Goal: Task Accomplishment & Management: Complete application form

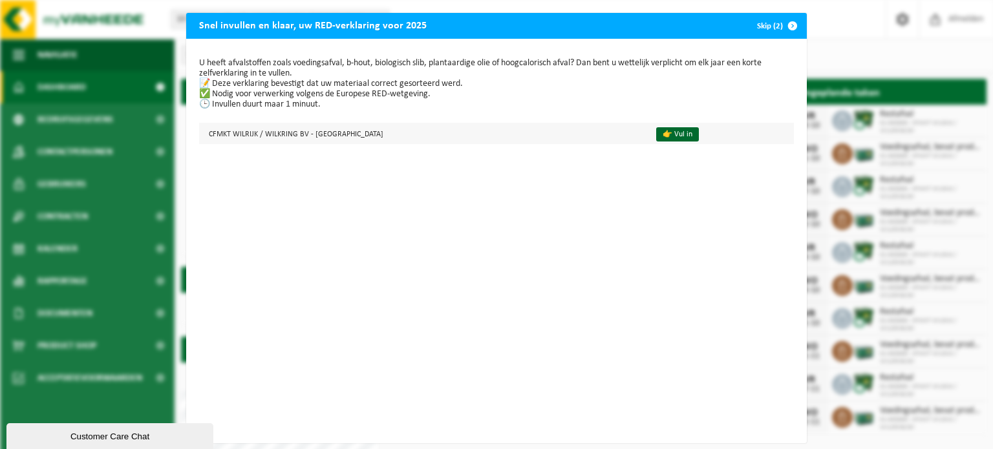
click at [645, 142] on td "👉 Vul in" at bounding box center [719, 133] width 149 height 21
click at [656, 137] on link "👉 Vul in" at bounding box center [677, 134] width 43 height 14
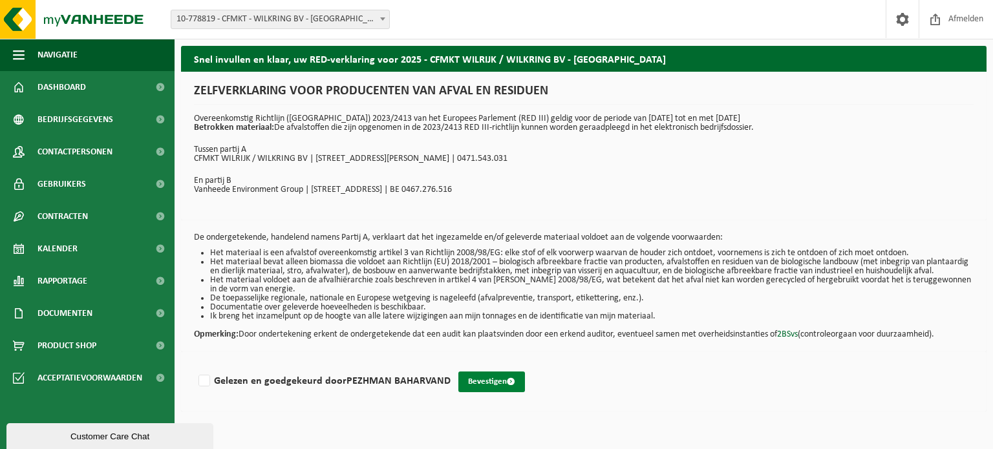
click at [497, 393] on button "Bevestigen" at bounding box center [491, 382] width 67 height 21
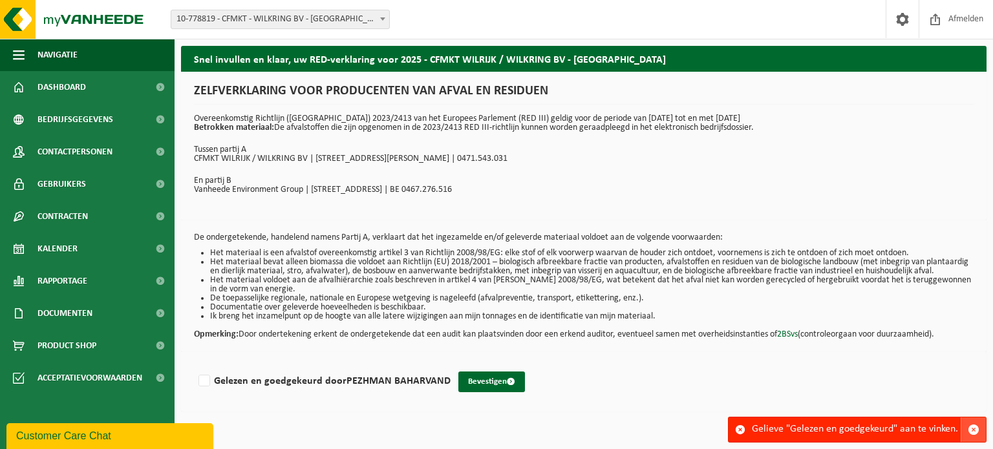
click at [978, 429] on span "button" at bounding box center [974, 430] width 12 height 12
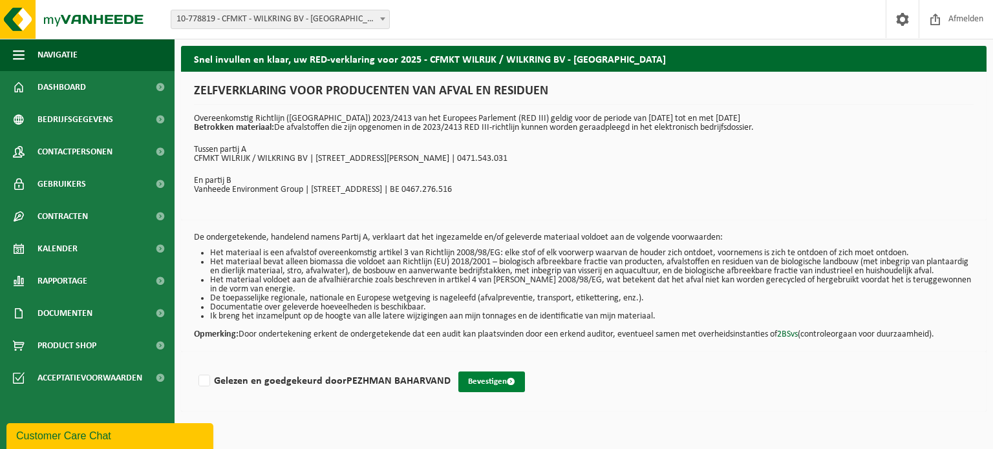
click at [486, 390] on button "Bevestigen" at bounding box center [491, 382] width 67 height 21
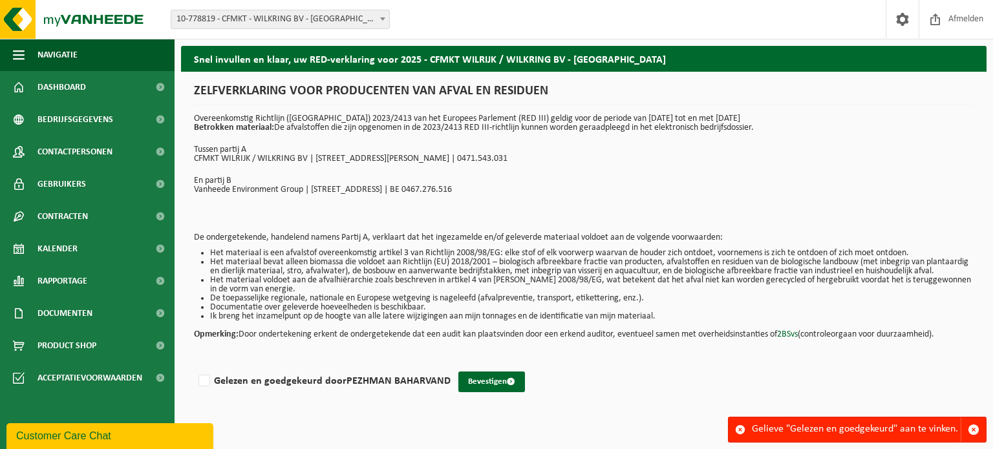
click at [348, 374] on div "Gelezen en goedgekeurd door PEZHMAN BAHARVAND" at bounding box center [322, 378] width 257 height 26
click at [306, 390] on label "Gelezen en goedgekeurd door PEZHMAN BAHARVAND" at bounding box center [323, 381] width 255 height 19
click at [451, 365] on input "Gelezen en goedgekeurd door PEZHMAN BAHARVAND" at bounding box center [451, 365] width 1 height 1
checkbox input "true"
click at [499, 385] on button "Bevestigen" at bounding box center [491, 382] width 67 height 21
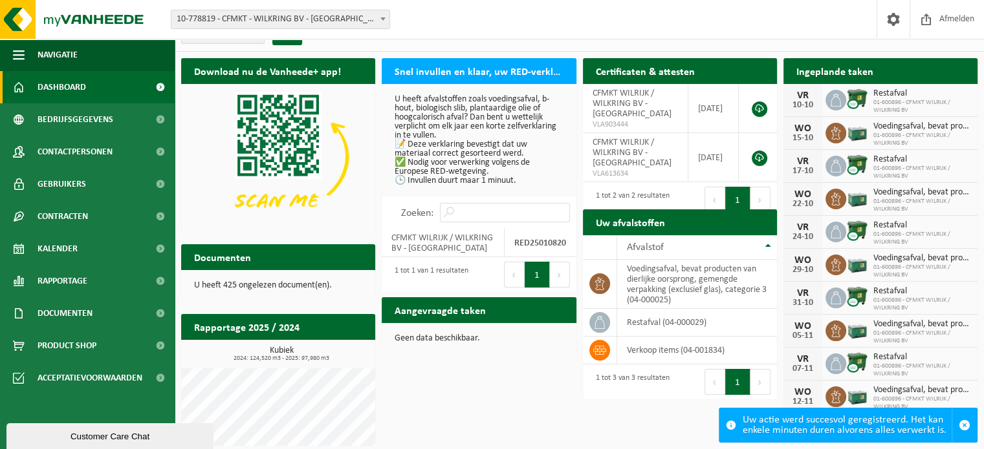
scroll to position [29, 0]
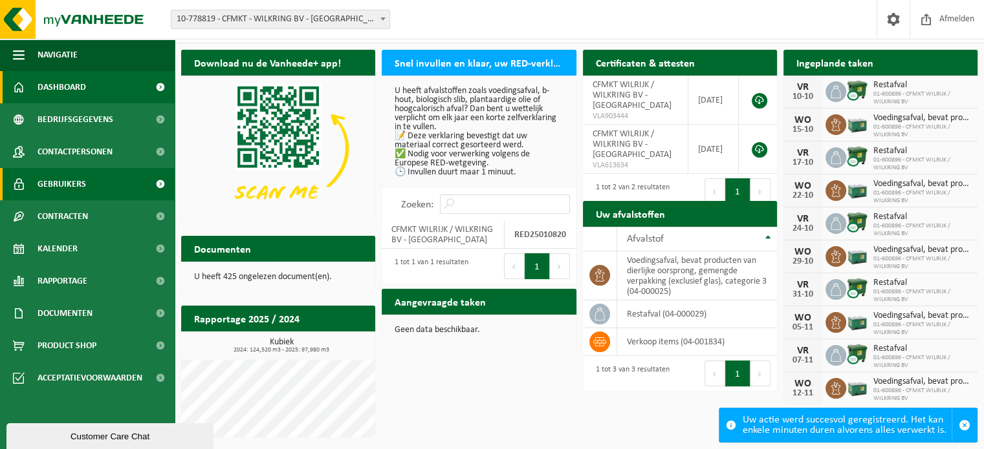
click at [66, 181] on span "Gebruikers" at bounding box center [62, 184] width 48 height 32
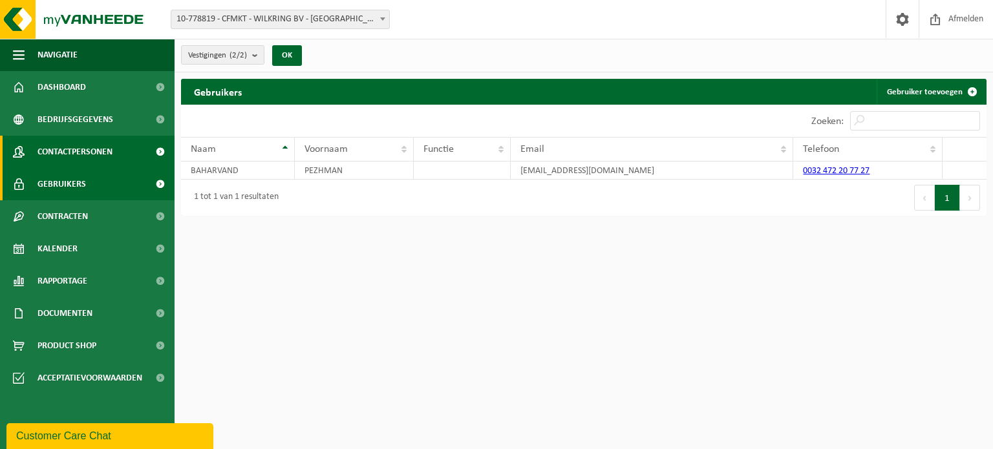
click at [80, 157] on span "Contactpersonen" at bounding box center [75, 152] width 75 height 32
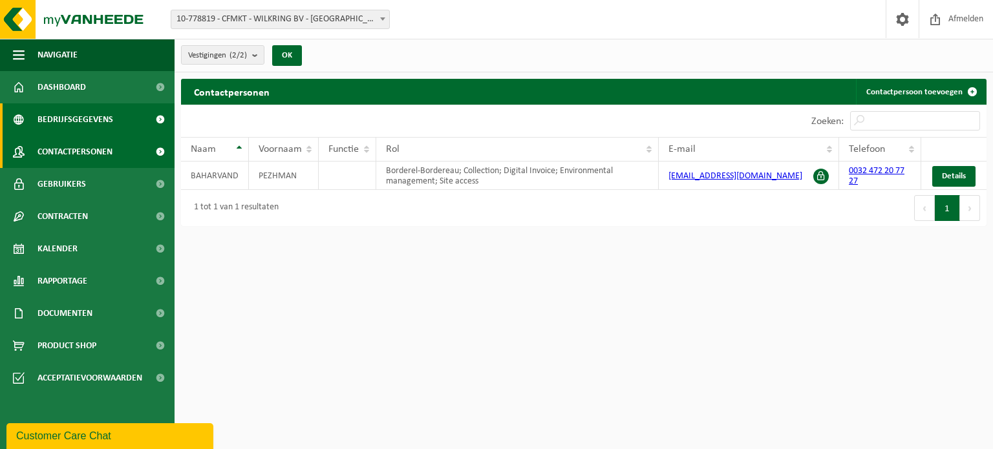
click at [81, 117] on span "Bedrijfsgegevens" at bounding box center [76, 119] width 76 height 32
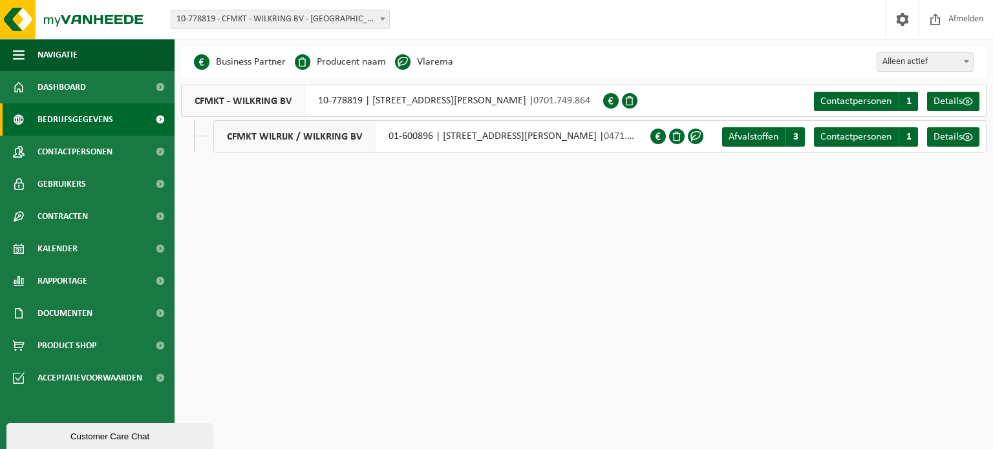
click at [72, 114] on span "Bedrijfsgegevens" at bounding box center [76, 119] width 76 height 32
click at [72, 91] on span "Dashboard" at bounding box center [62, 87] width 48 height 32
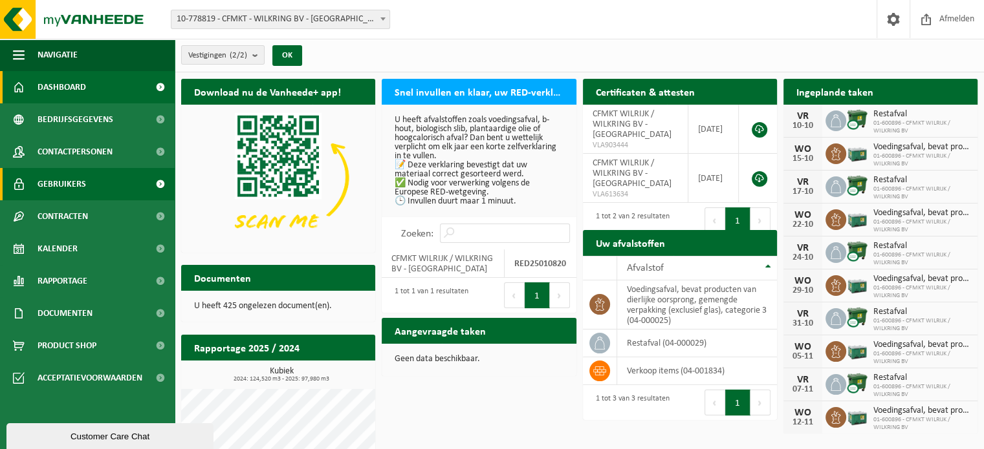
click at [87, 184] on link "Gebruikers" at bounding box center [87, 184] width 175 height 32
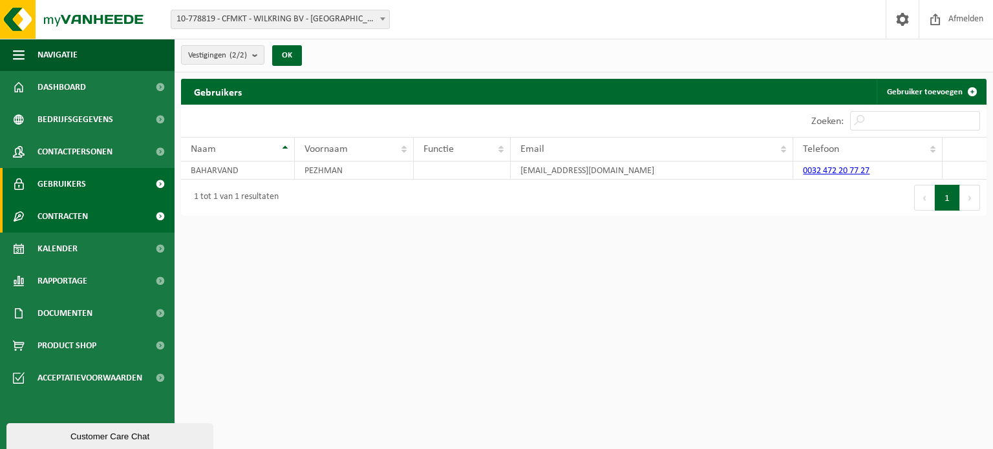
click at [81, 229] on span "Contracten" at bounding box center [63, 216] width 50 height 32
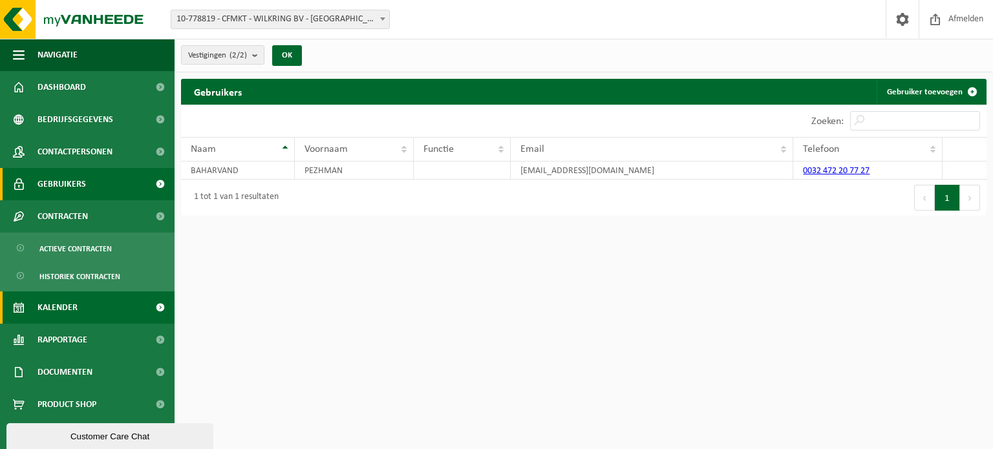
click at [64, 310] on span "Kalender" at bounding box center [58, 308] width 40 height 32
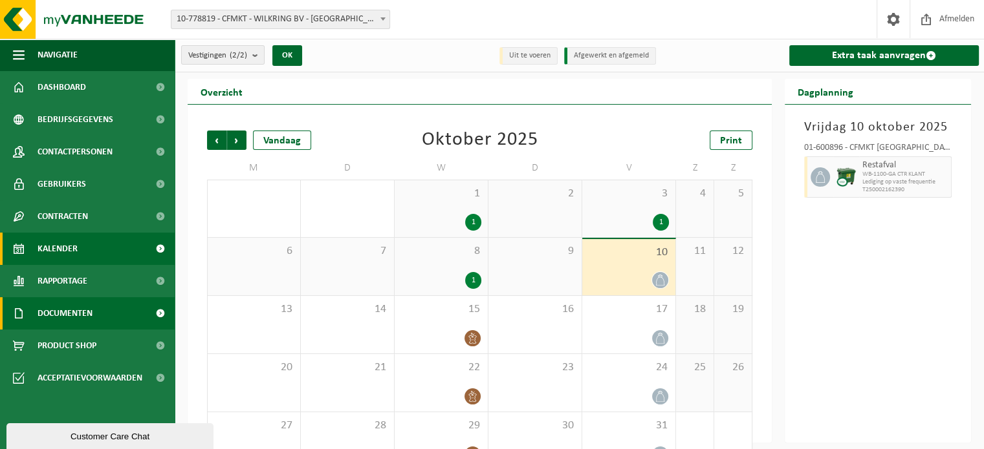
scroll to position [34, 0]
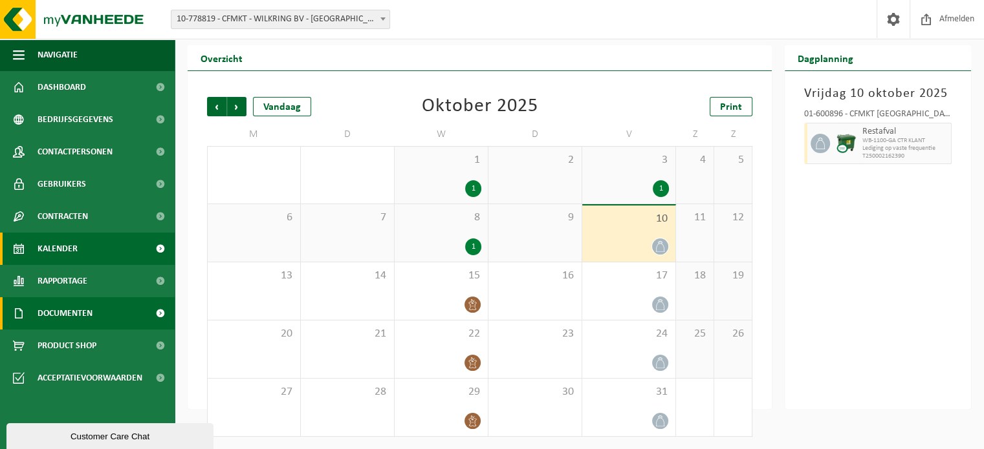
click at [72, 316] on span "Documenten" at bounding box center [65, 313] width 55 height 32
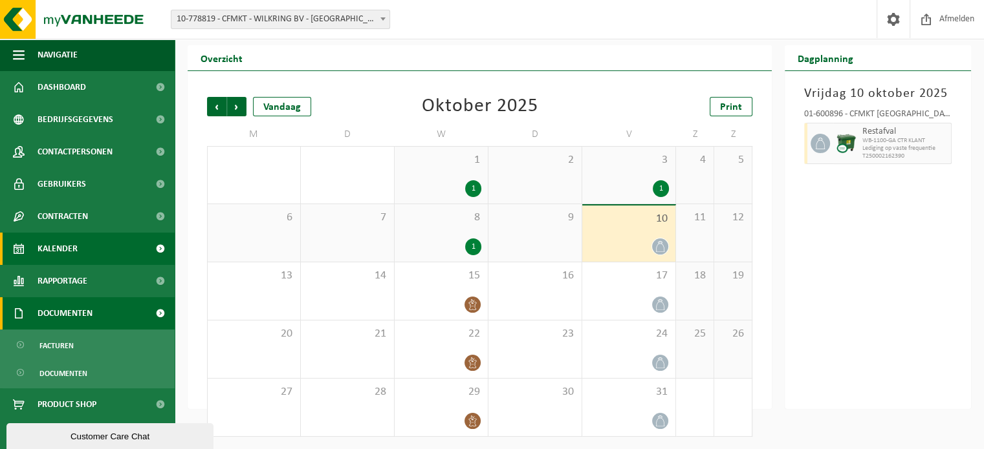
click at [75, 312] on span "Documenten" at bounding box center [65, 313] width 55 height 32
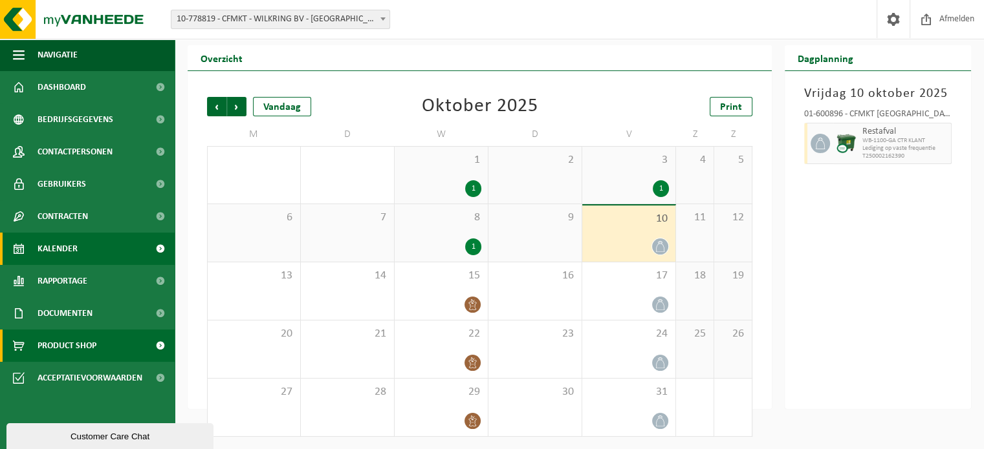
click at [74, 345] on span "Product Shop" at bounding box center [67, 346] width 59 height 32
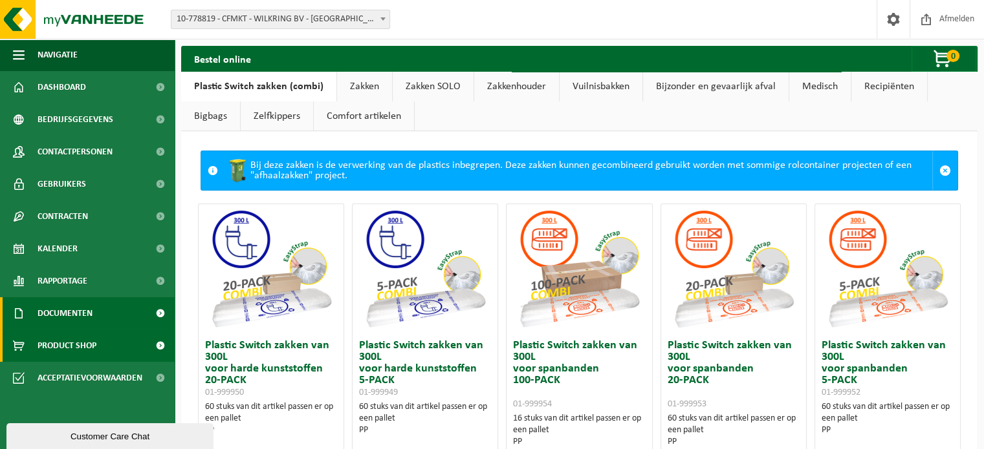
click at [68, 316] on span "Documenten" at bounding box center [65, 313] width 55 height 32
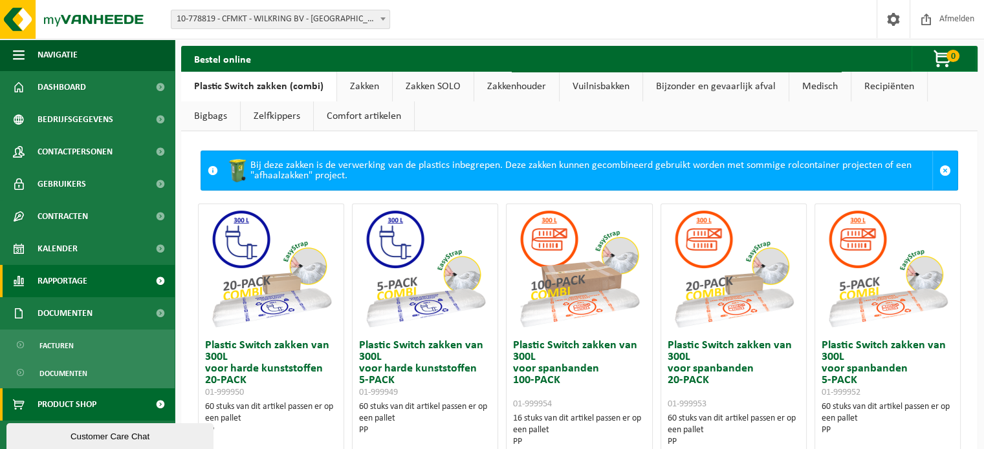
click at [74, 268] on span "Rapportage" at bounding box center [63, 281] width 50 height 32
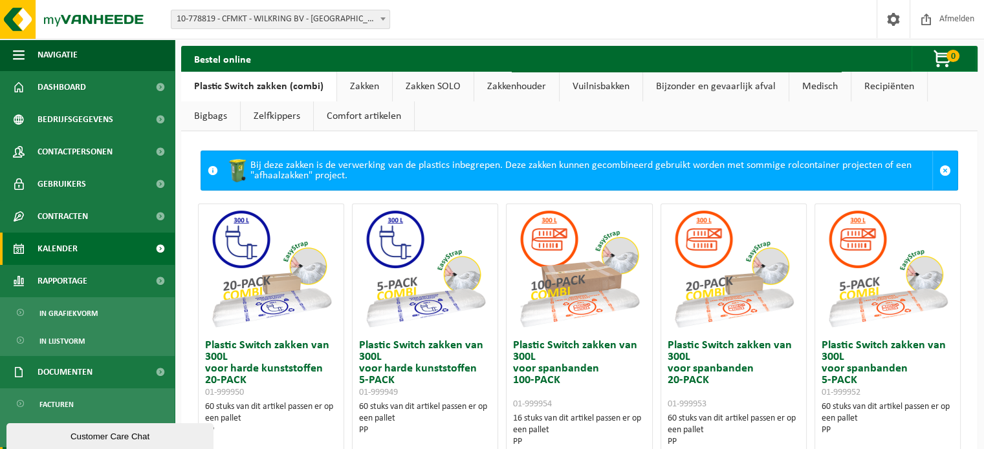
click at [83, 241] on link "Kalender" at bounding box center [87, 249] width 175 height 32
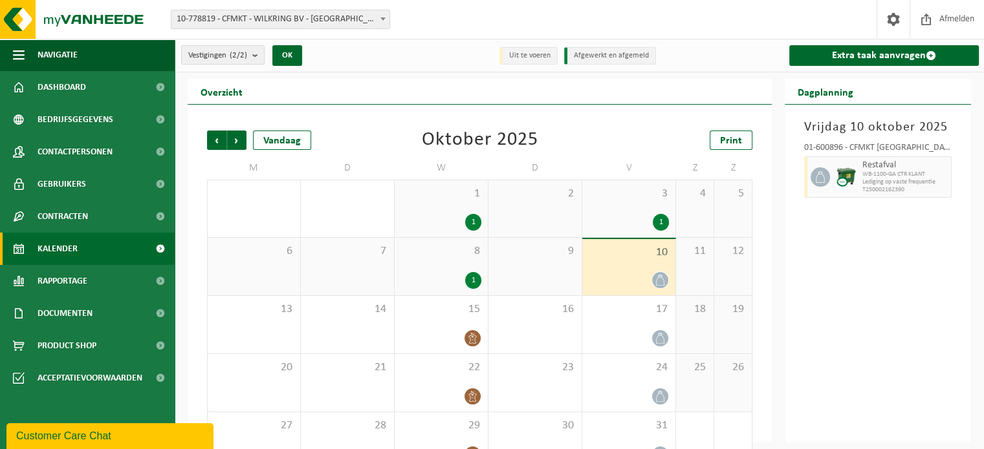
click at [85, 216] on span "Contracten" at bounding box center [63, 216] width 50 height 32
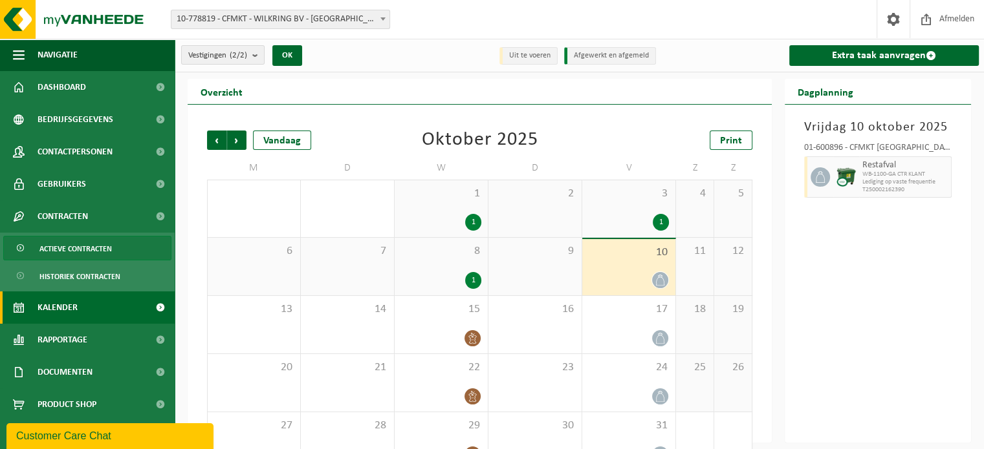
click at [78, 249] on span "Actieve contracten" at bounding box center [75, 249] width 72 height 25
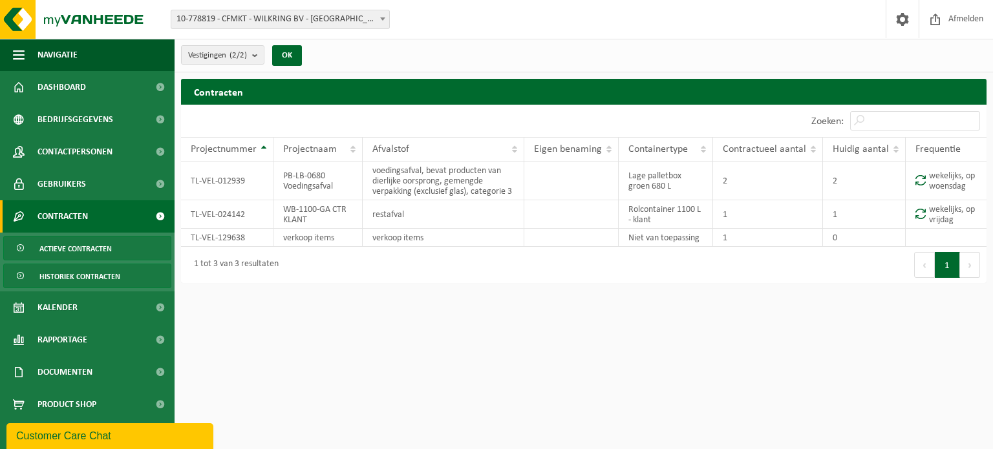
click at [80, 265] on span "Historiek contracten" at bounding box center [79, 276] width 81 height 25
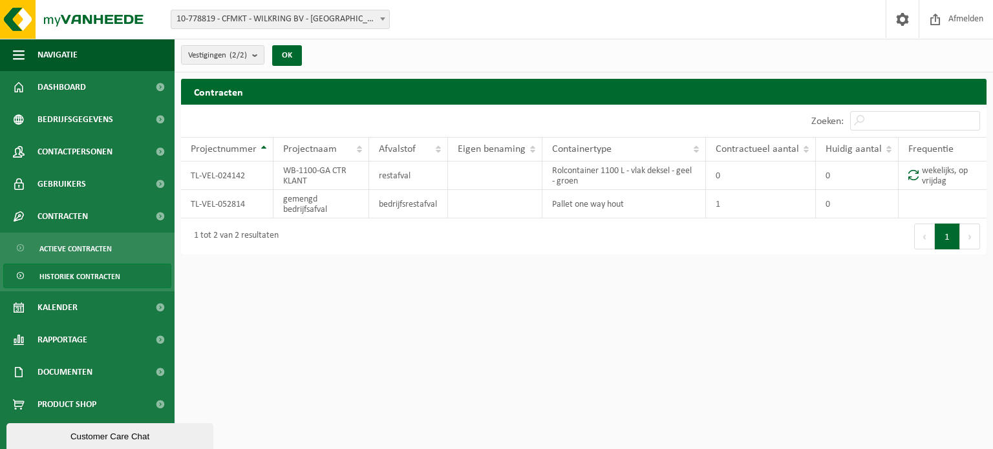
click at [80, 272] on span "Historiek contracten" at bounding box center [79, 276] width 81 height 25
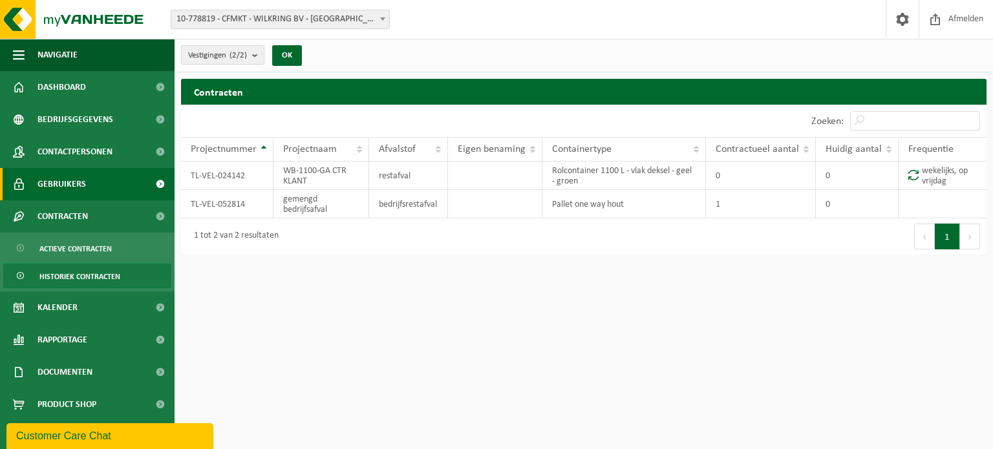
click at [62, 183] on span "Gebruikers" at bounding box center [62, 184] width 48 height 32
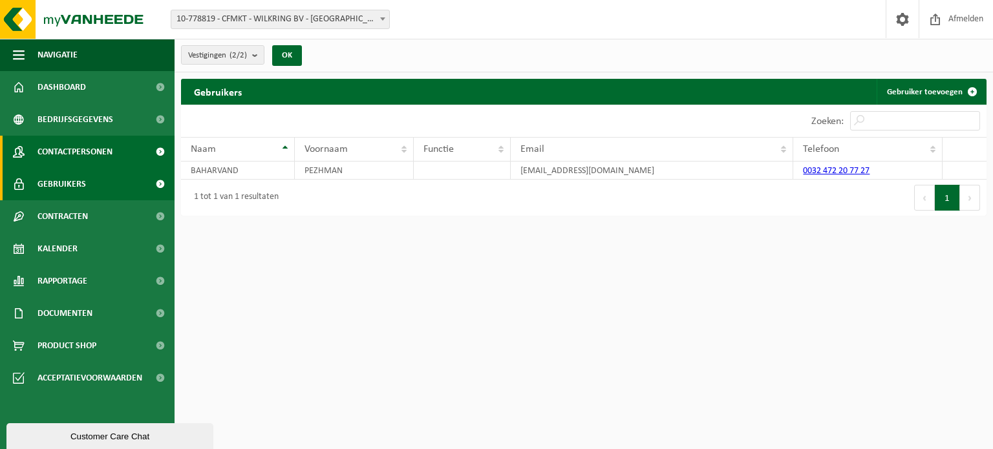
click at [81, 149] on span "Contactpersonen" at bounding box center [75, 152] width 75 height 32
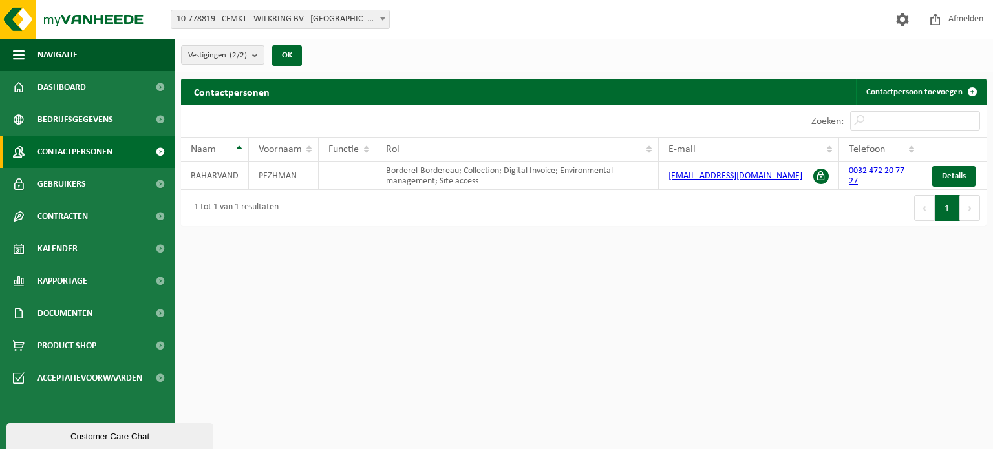
click at [82, 140] on span "Contactpersonen" at bounding box center [75, 152] width 75 height 32
click at [80, 122] on span "Bedrijfsgegevens" at bounding box center [76, 119] width 76 height 32
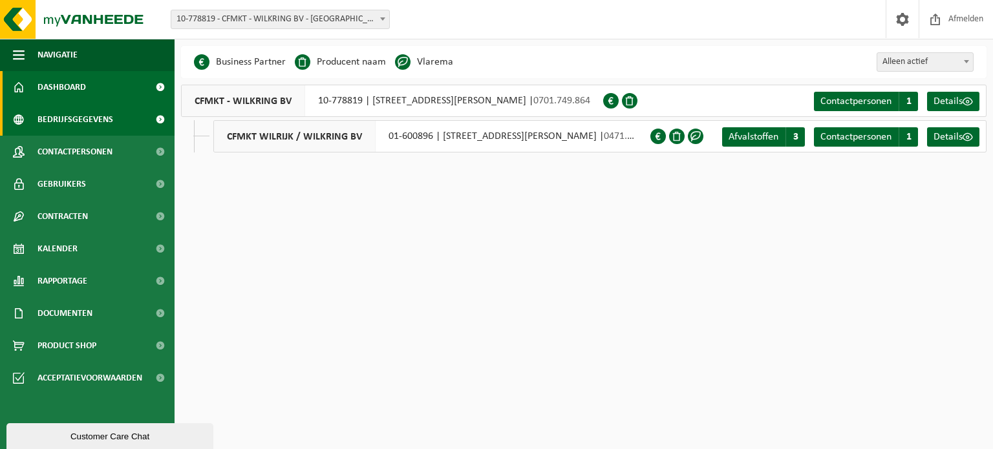
click at [63, 87] on span "Dashboard" at bounding box center [62, 87] width 48 height 32
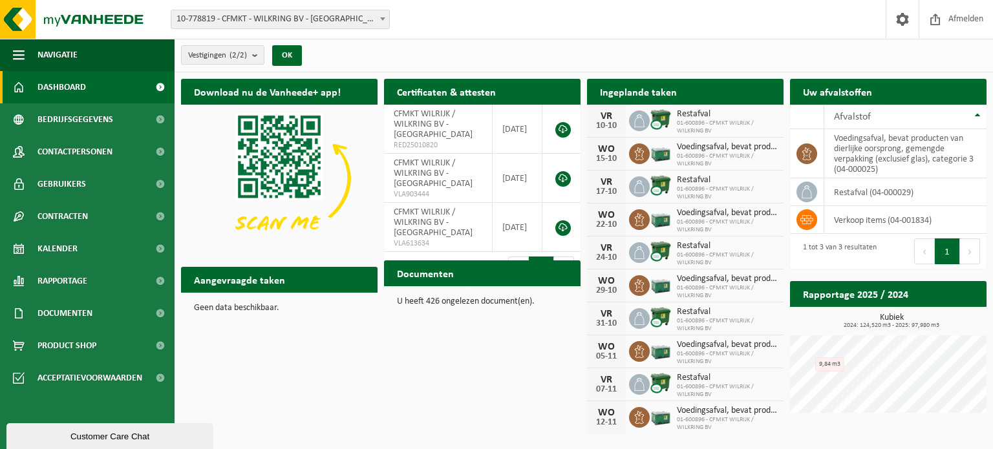
click at [669, 94] on h2 "Ingeplande taken" at bounding box center [638, 91] width 103 height 25
click at [881, 118] on div "Afvalstof" at bounding box center [902, 117] width 136 height 10
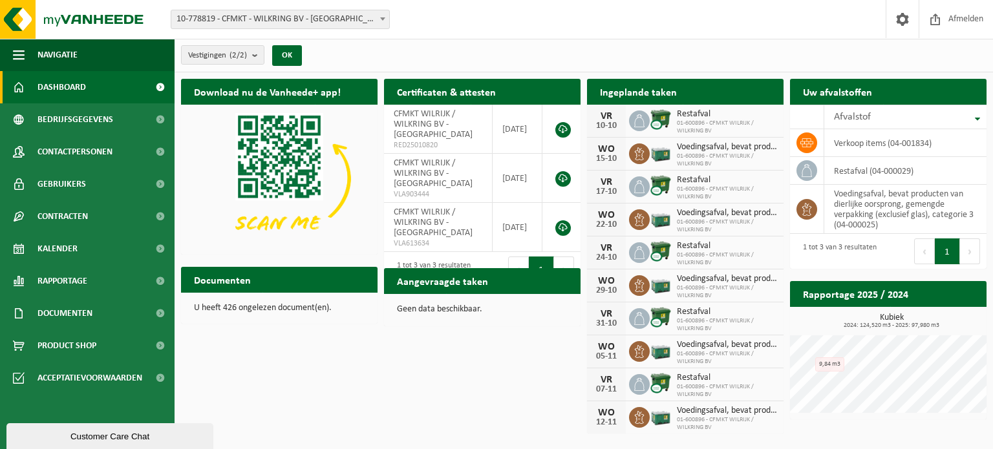
click at [877, 74] on div "Uw afvalstoffen Ophaling aanvragen 10 25 50 100 10 resultaten weergeven Afvalst…" at bounding box center [888, 173] width 203 height 203
click at [383, 356] on div "Download nu de Vanheede+ app! Verberg Certificaten & attesten Bekijk uw certifi…" at bounding box center [584, 255] width 812 height 367
click at [462, 286] on h2 "Aangevraagde taken" at bounding box center [442, 280] width 117 height 25
click at [424, 281] on h2 "Aangevraagde taken" at bounding box center [442, 280] width 117 height 25
click at [96, 120] on span "Bedrijfsgegevens" at bounding box center [76, 119] width 76 height 32
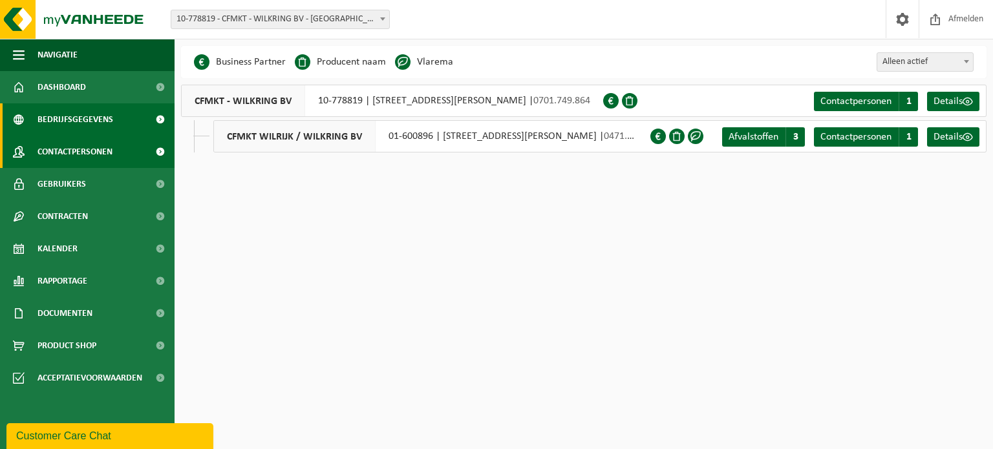
click at [83, 142] on span "Contactpersonen" at bounding box center [75, 152] width 75 height 32
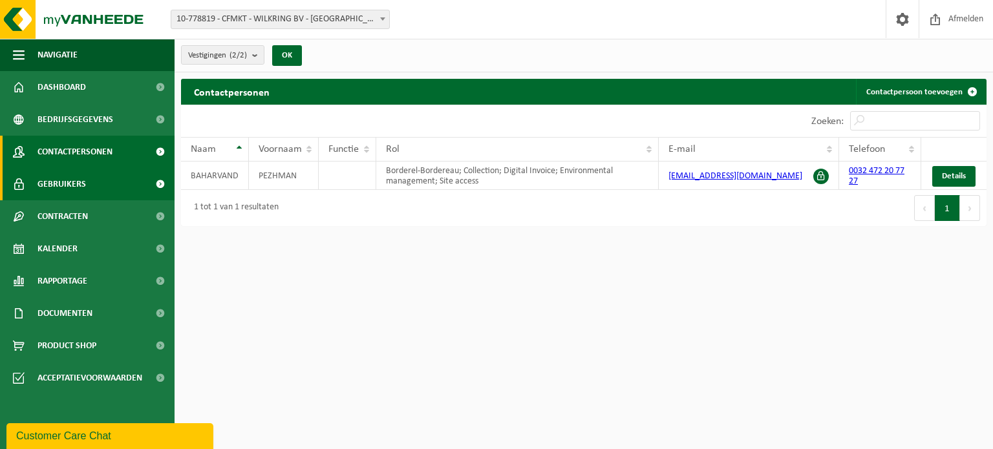
click at [73, 172] on span "Gebruikers" at bounding box center [62, 184] width 48 height 32
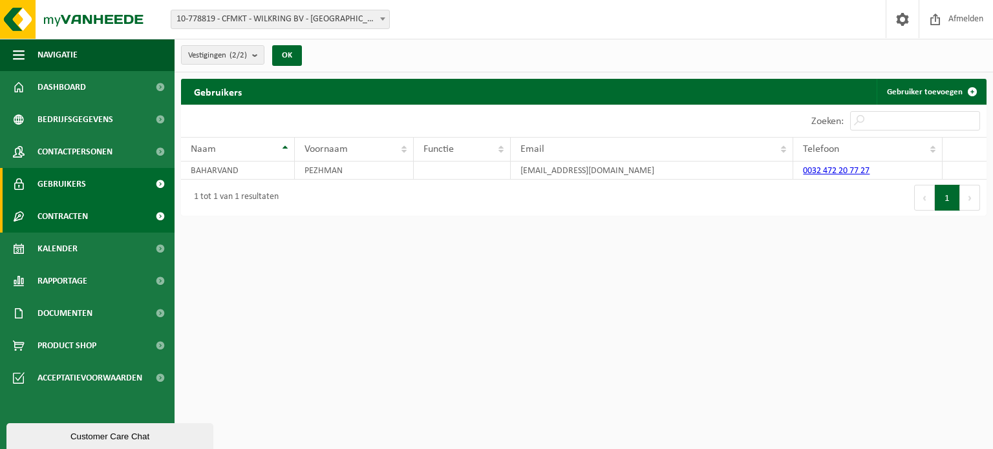
click at [60, 228] on span "Contracten" at bounding box center [63, 216] width 50 height 32
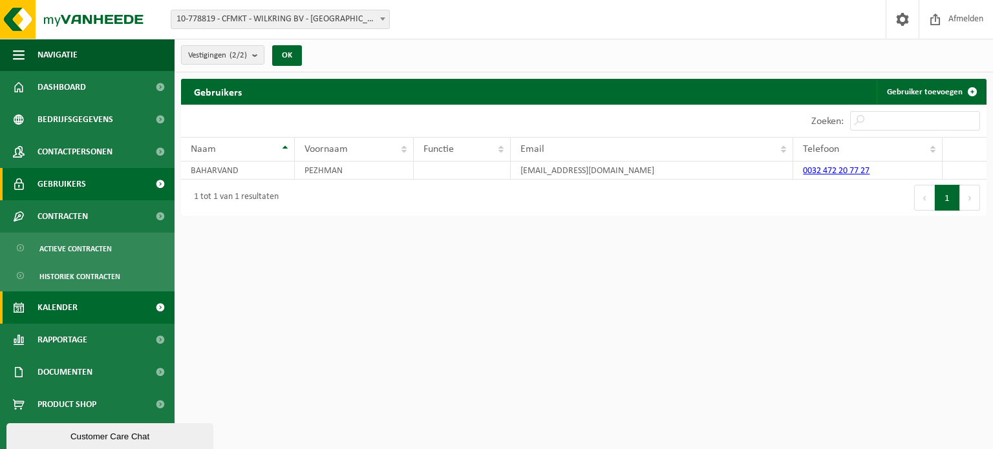
click at [61, 305] on span "Kalender" at bounding box center [58, 308] width 40 height 32
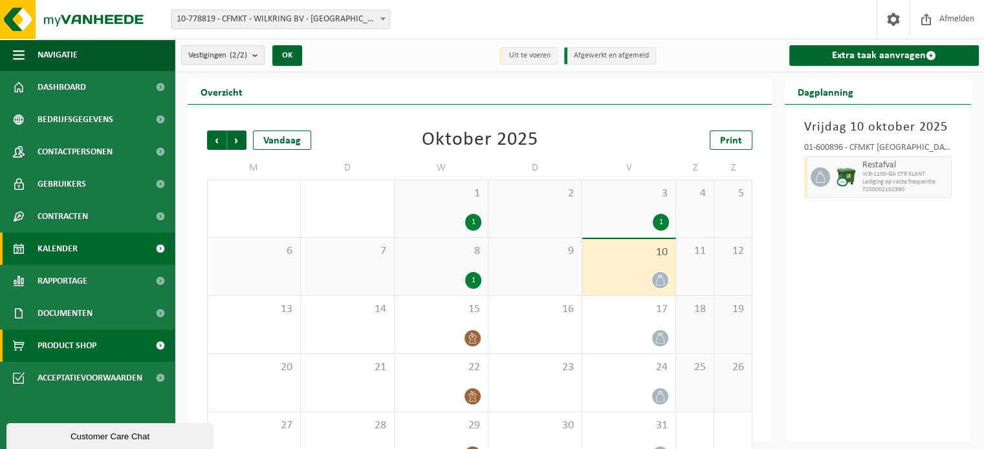
click at [68, 348] on span "Product Shop" at bounding box center [67, 346] width 59 height 32
